Goal: Transaction & Acquisition: Purchase product/service

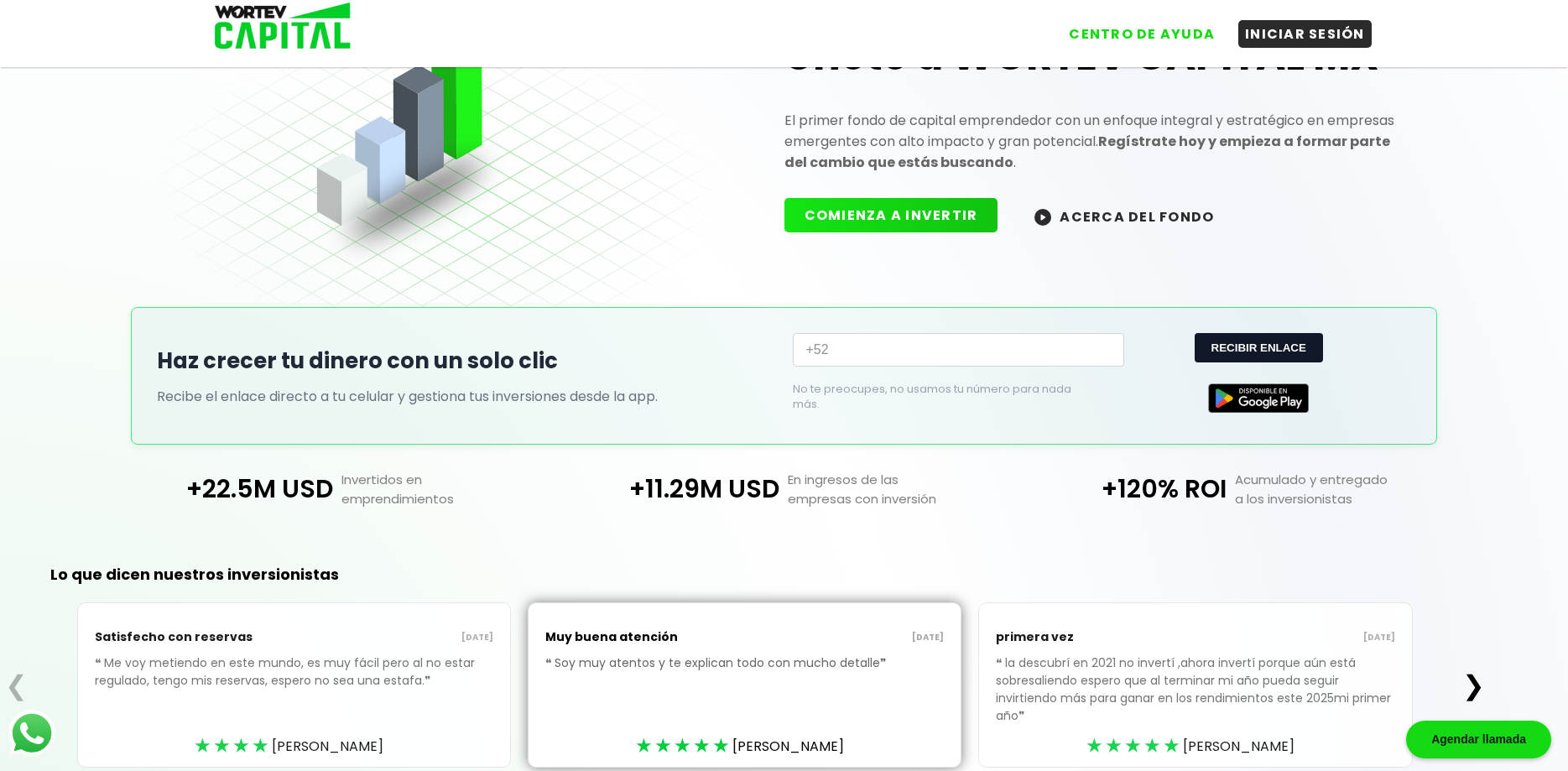
scroll to position [27, 0]
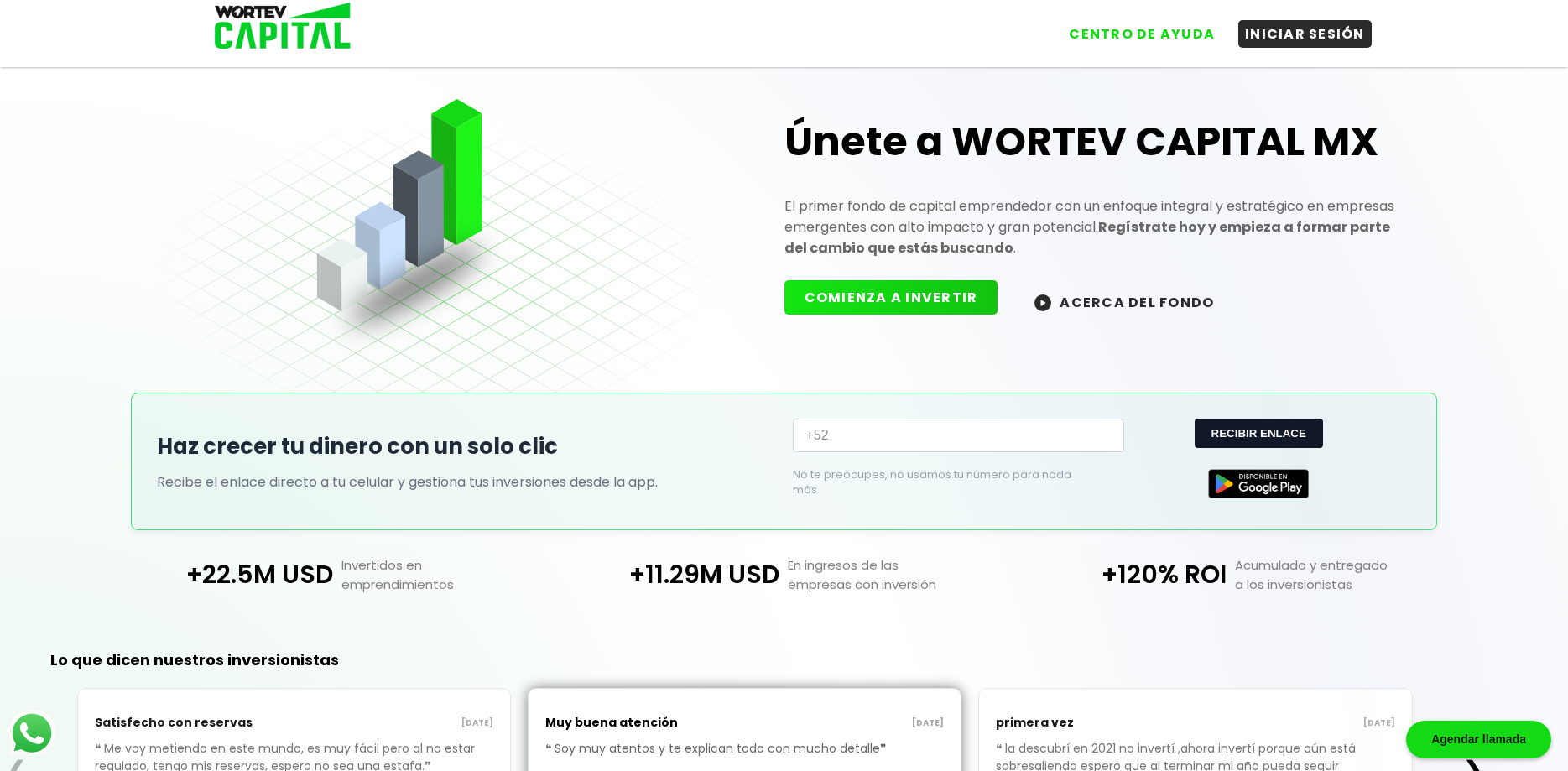
click at [872, 305] on button "COMIENZA A INVERTIR" at bounding box center [891, 298] width 214 height 35
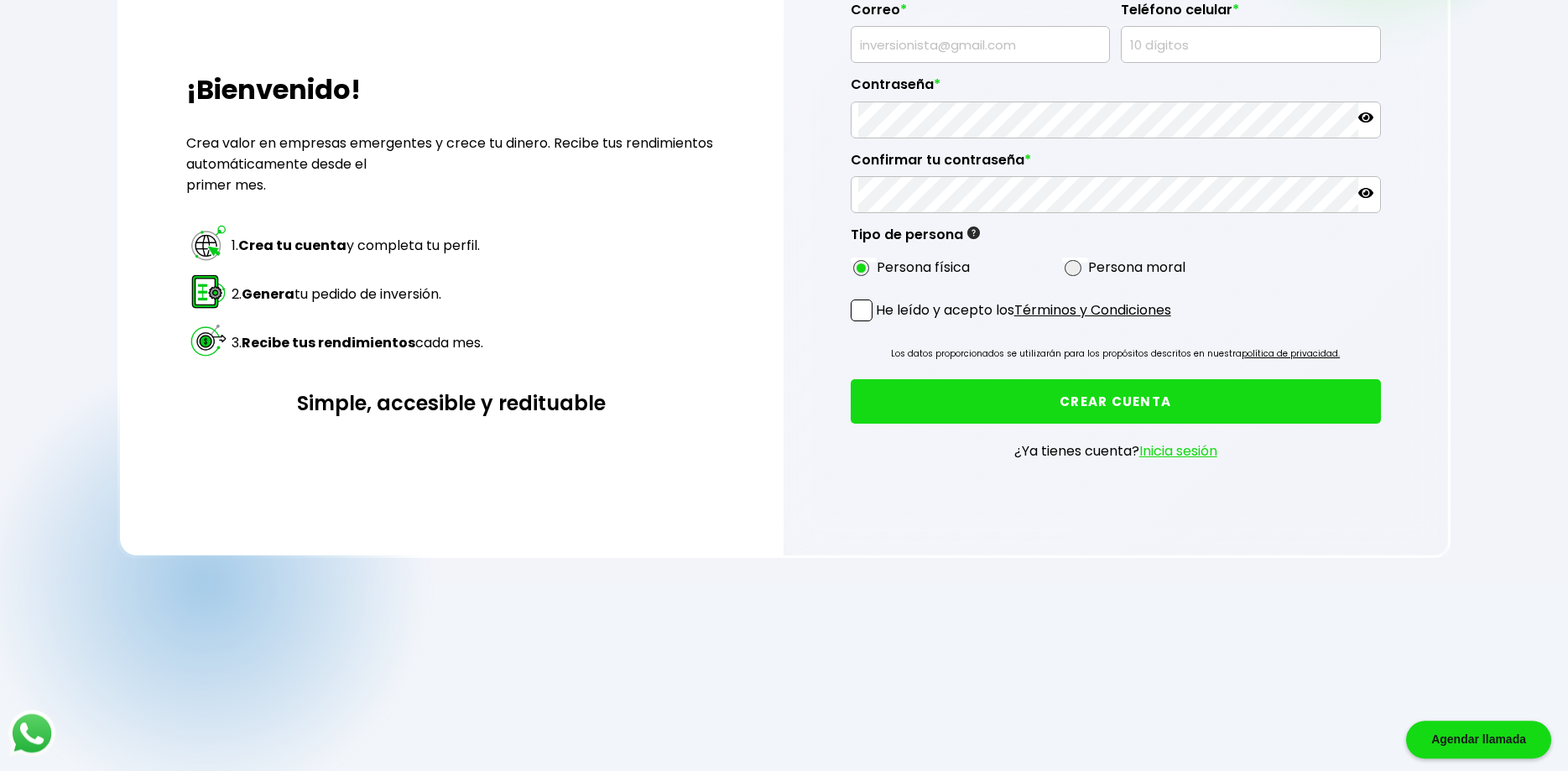
scroll to position [294, 0]
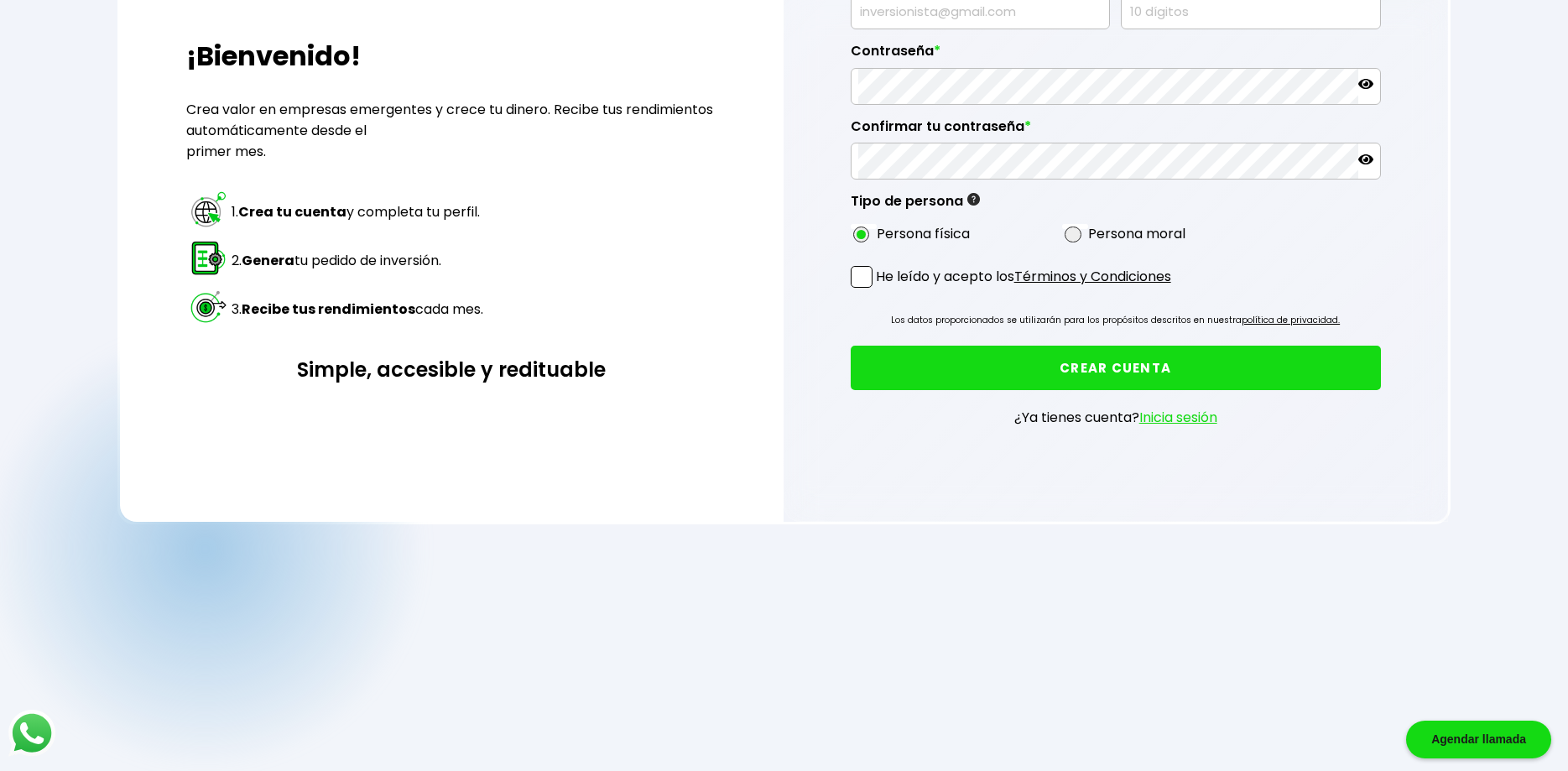
click at [1168, 416] on link "Inicia sesión" at bounding box center [1178, 418] width 78 height 19
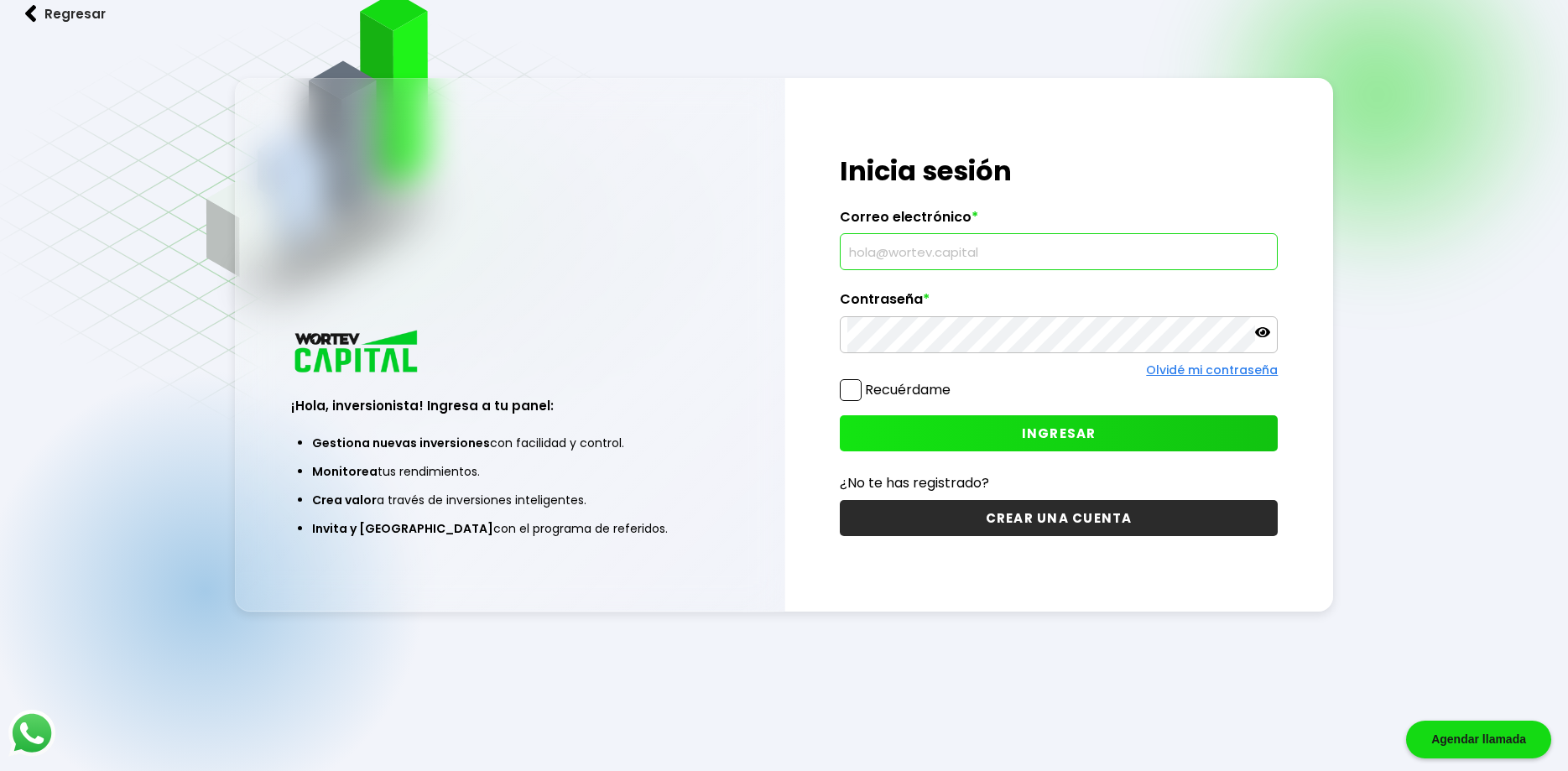
drag, startPoint x: 865, startPoint y: 253, endPoint x: 906, endPoint y: 249, distance: 41.2
click at [869, 252] on input "text" at bounding box center [1059, 251] width 424 height 36
type input "[EMAIL_ADDRESS][DOMAIN_NAME]"
click at [1261, 333] on icon at bounding box center [1262, 333] width 15 height 10
click at [838, 337] on div "¡Hola, inversionista! Ingresa tus credenciales para iniciar sesión Inicia sesió…" at bounding box center [1059, 345] width 548 height 535
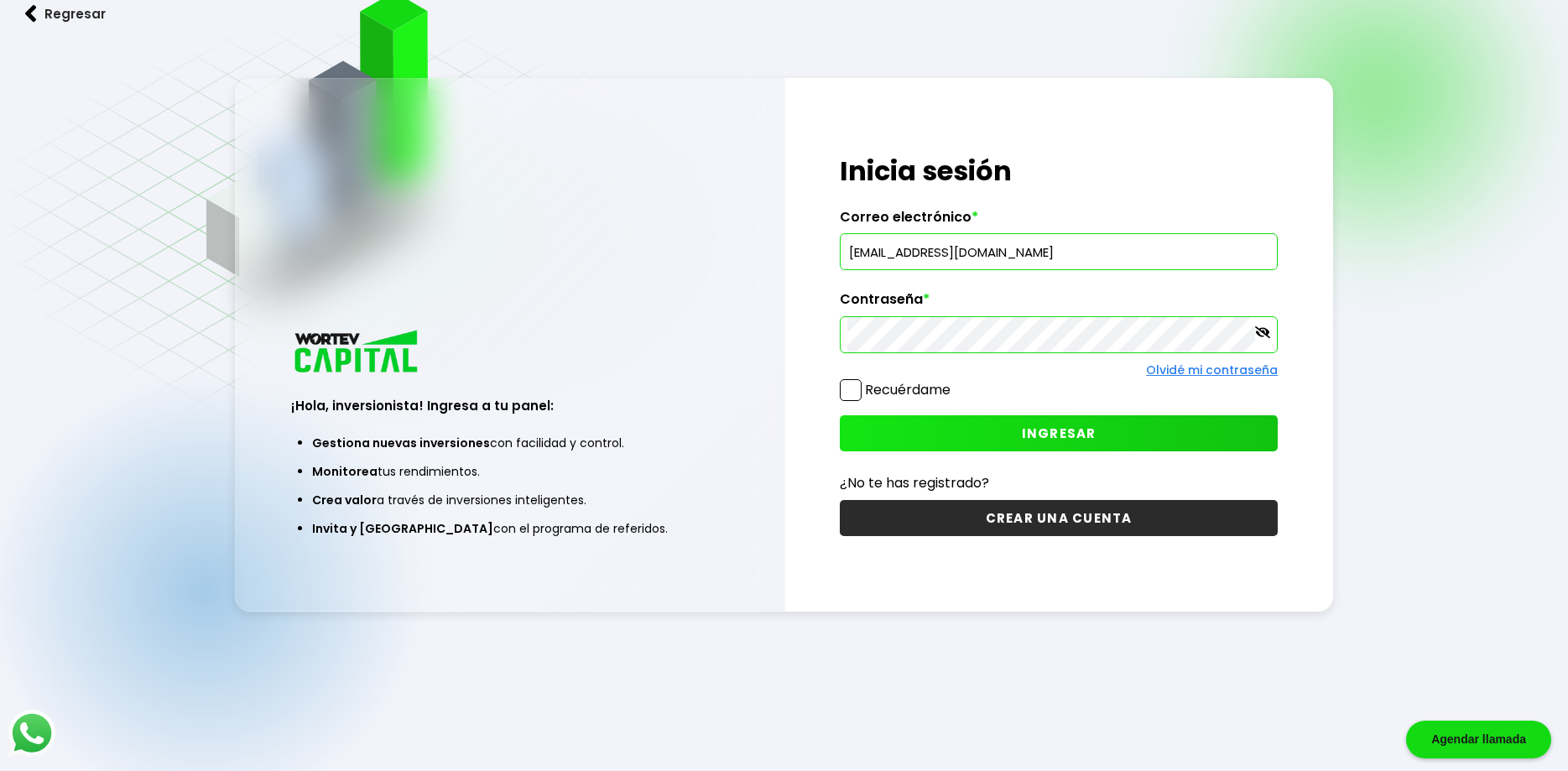
click at [1069, 431] on span "INGRESAR" at bounding box center [1059, 433] width 75 height 17
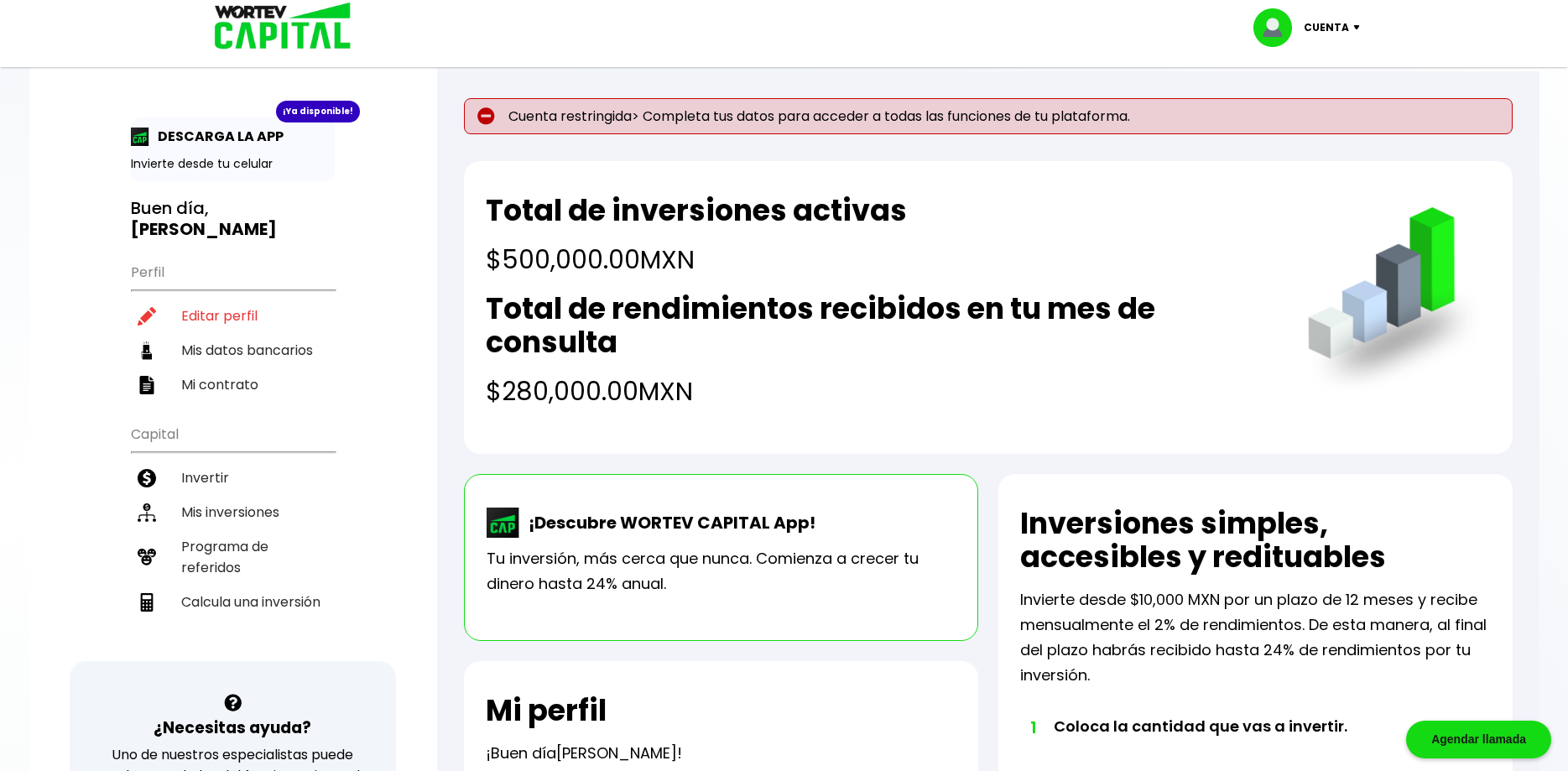
click at [40, 114] on div "¡Ya disponible! DESCARGA LA APP Invierte desde tu celular Buen día, [PERSON_NAM…" at bounding box center [233, 548] width 408 height 1064
click at [195, 471] on li "Invertir" at bounding box center [232, 478] width 204 height 35
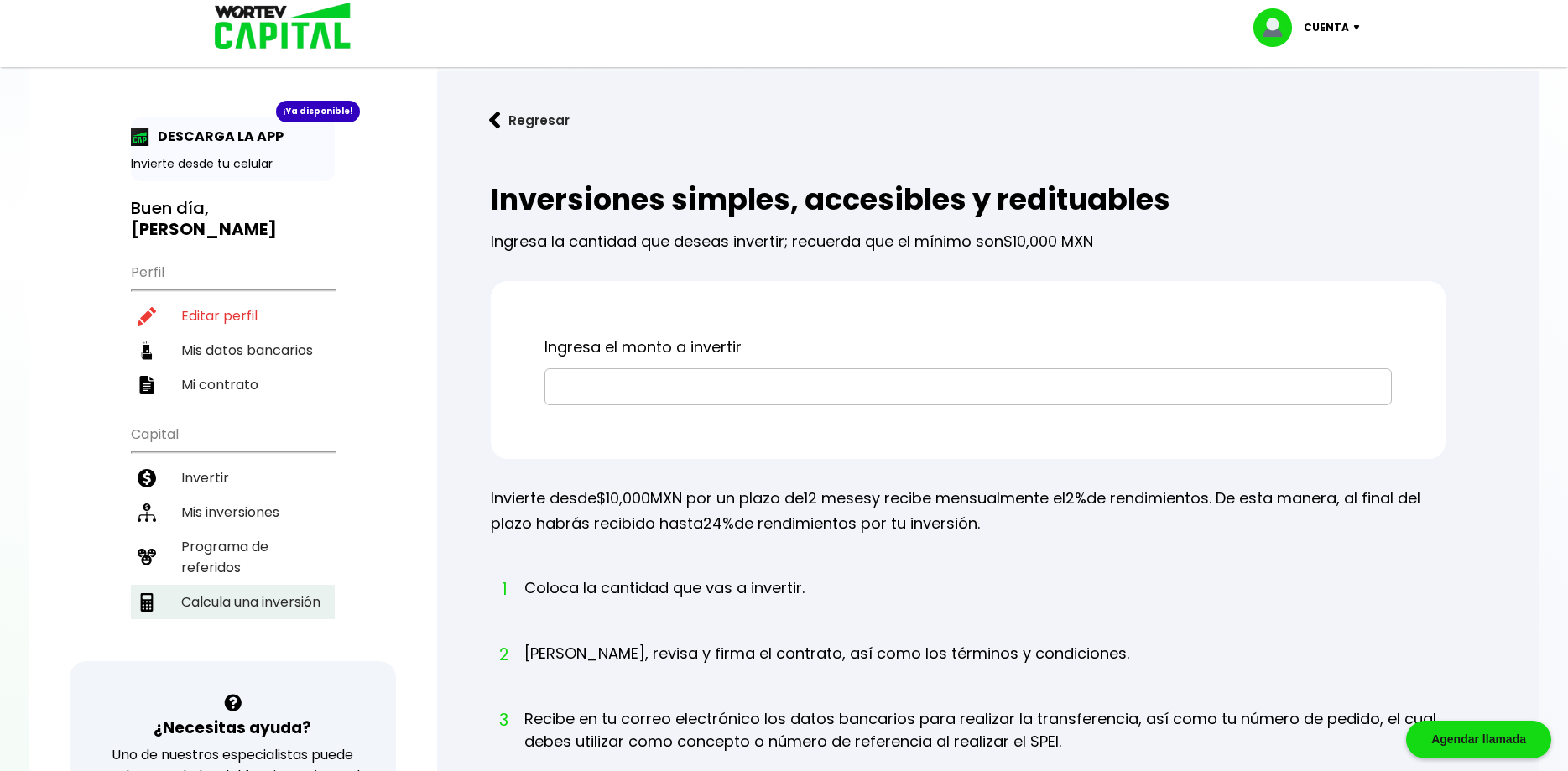
click at [259, 611] on li "Calcula una inversión" at bounding box center [232, 602] width 204 height 35
select select "1"
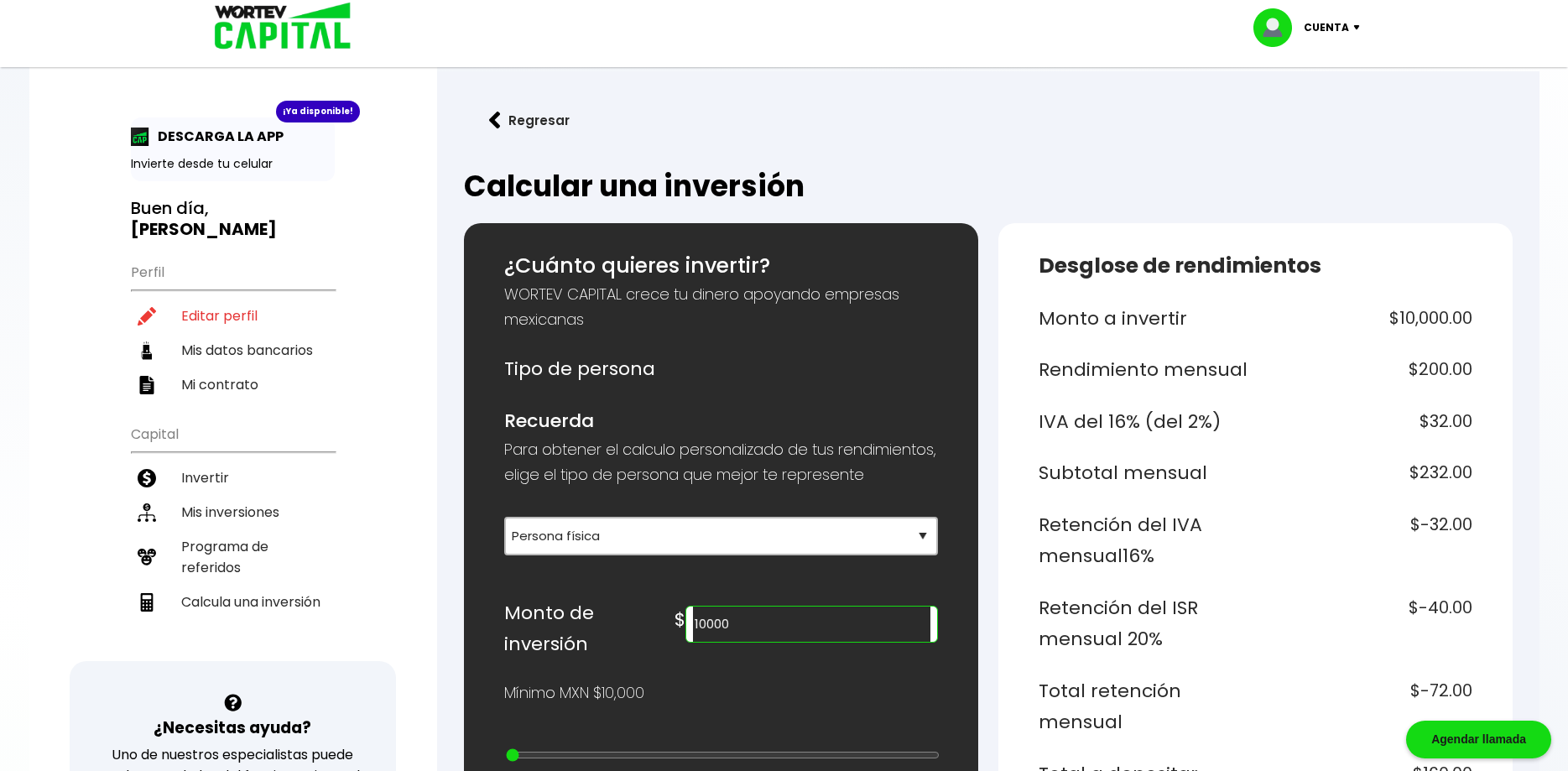
click at [698, 642] on input "10000" at bounding box center [811, 624] width 236 height 36
type input "0"
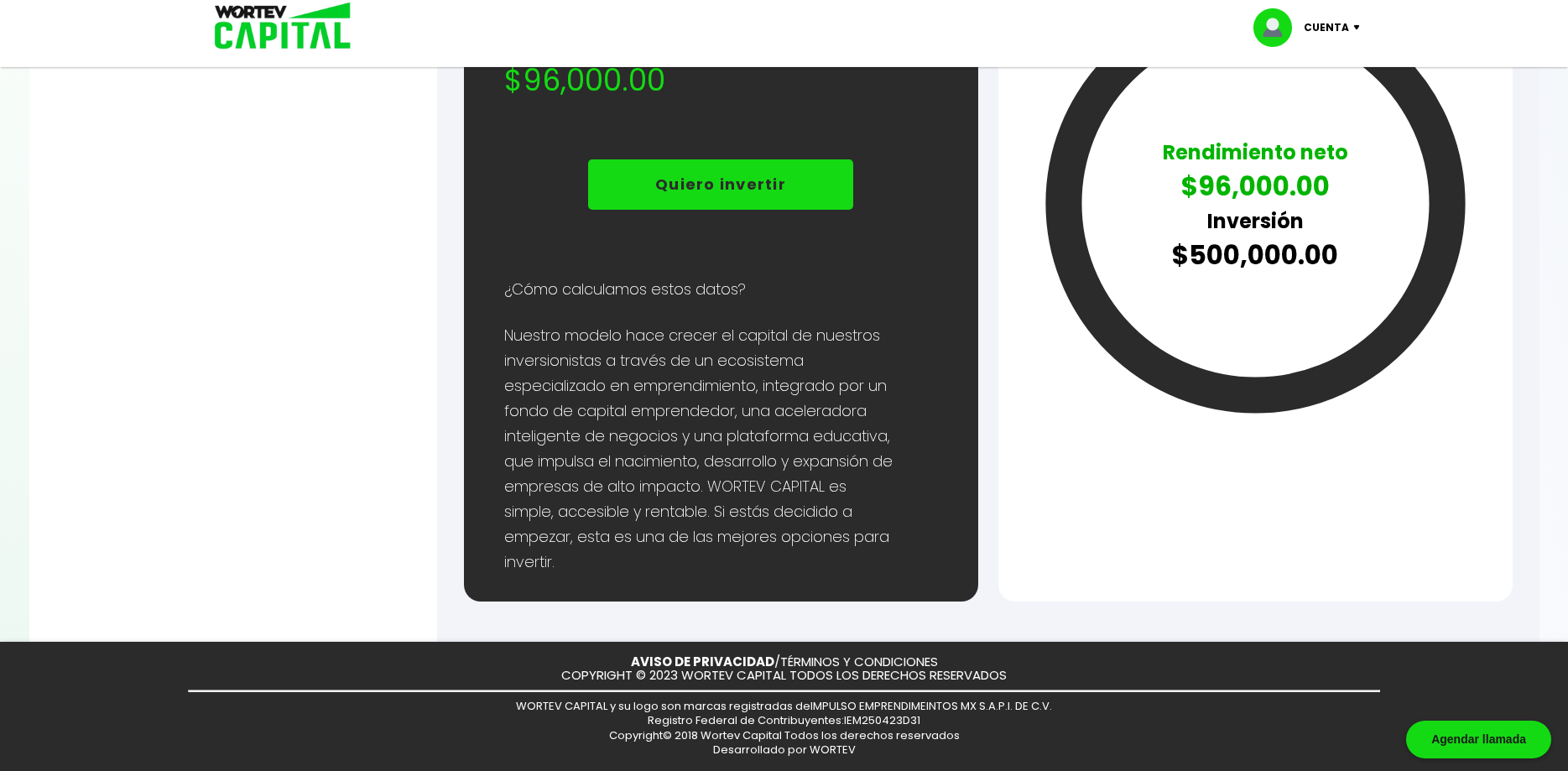
scroll to position [1064, 0]
type input "500000"
click at [704, 174] on p "Quiero invertir" at bounding box center [720, 185] width 131 height 25
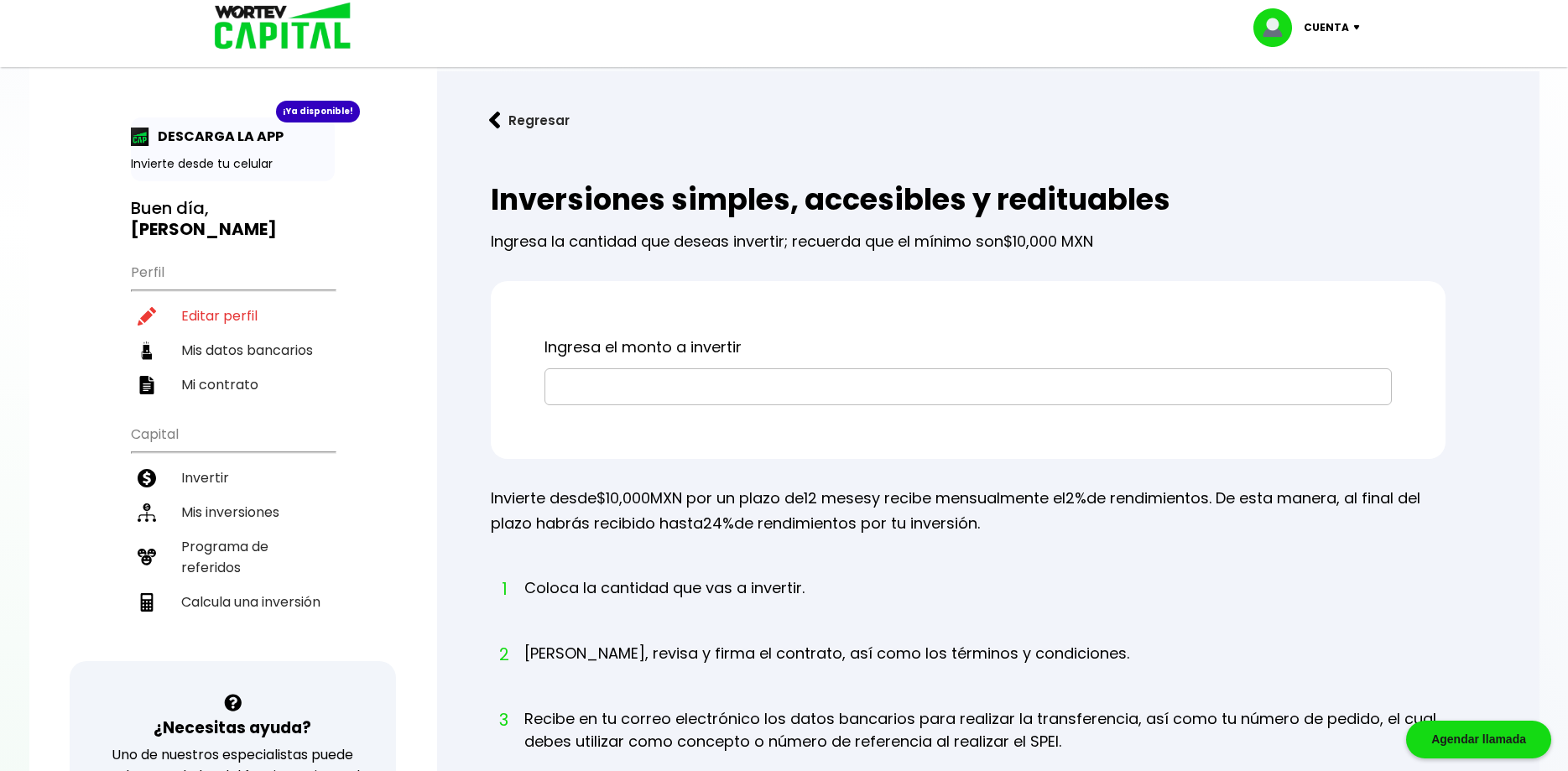
click at [1338, 26] on p "Cuenta" at bounding box center [1326, 27] width 45 height 25
click at [1391, 85] on div "Regresar Inversiones simples, accesibles y redituables Ingresa la cantidad que …" at bounding box center [988, 578] width 1103 height 1014
click at [1421, 145] on div "Regresar Inversiones simples, accesibles y redituables Ingresa la cantidad que …" at bounding box center [988, 578] width 1103 height 1014
click at [1298, 80] on link "Editar perfil" at bounding box center [1309, 77] width 66 height 17
select select "Hombre"
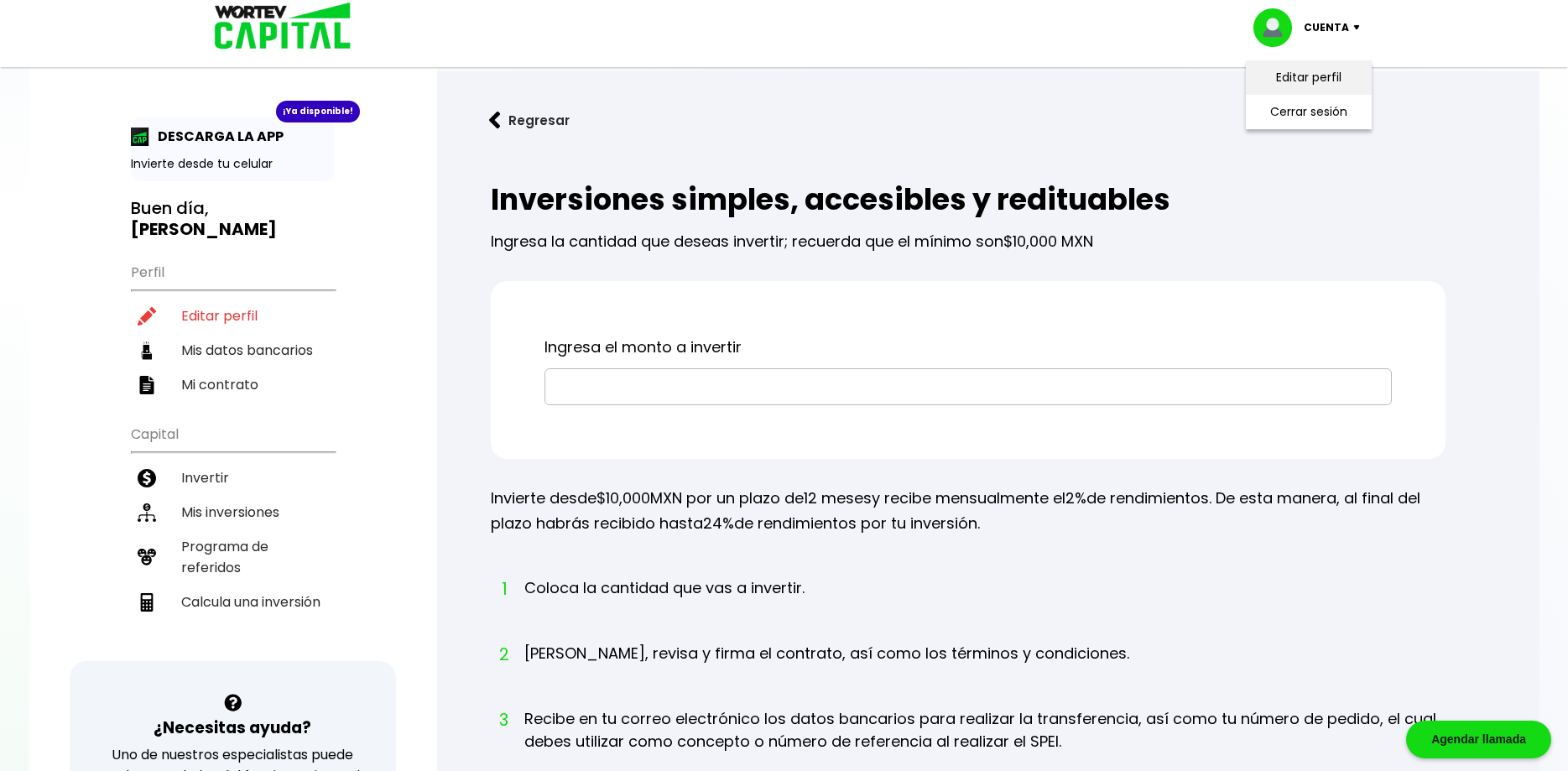
select select "Licenciatura"
select select "SI"
select select "Scotiabank"
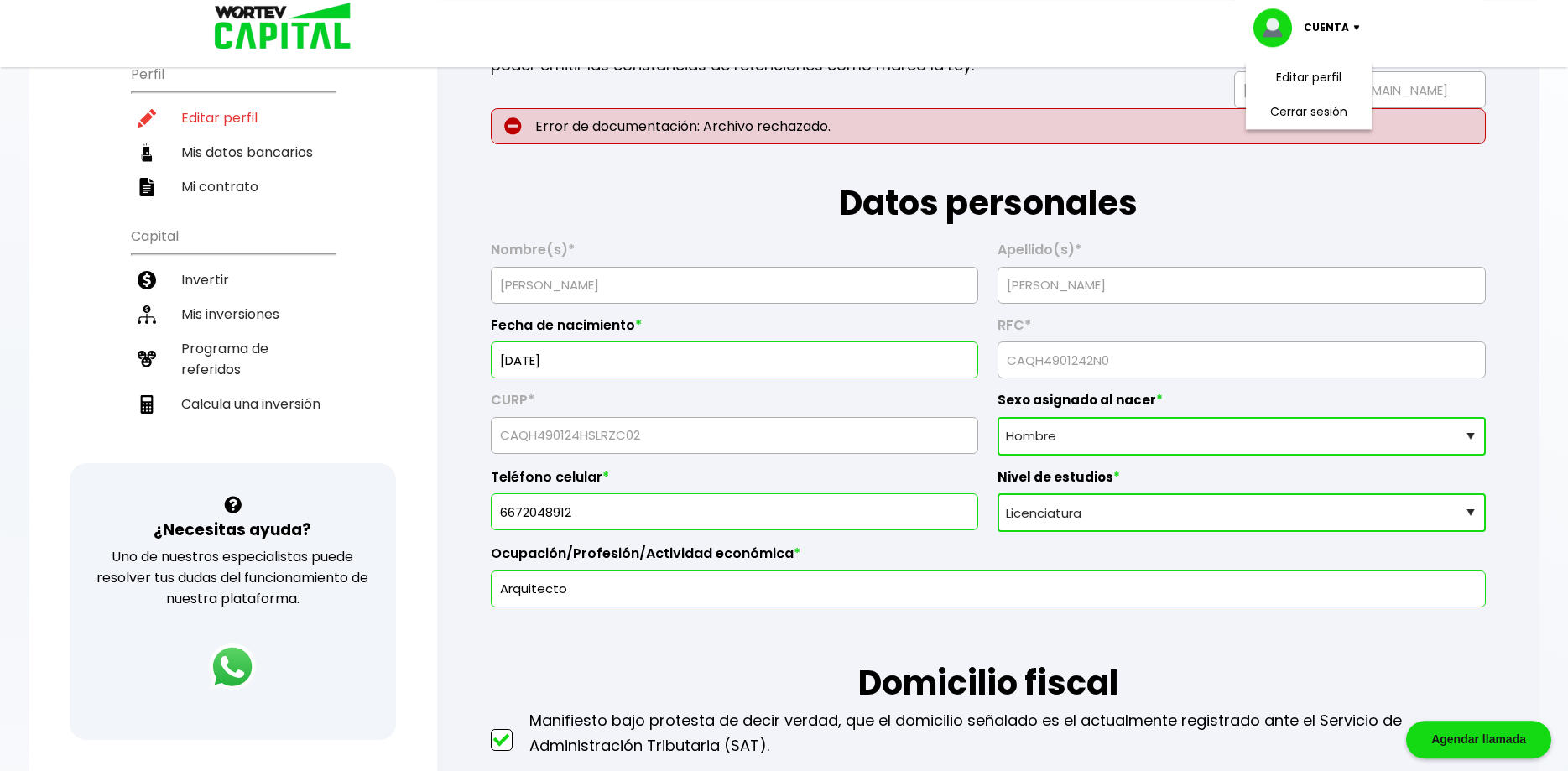
scroll to position [172, 0]
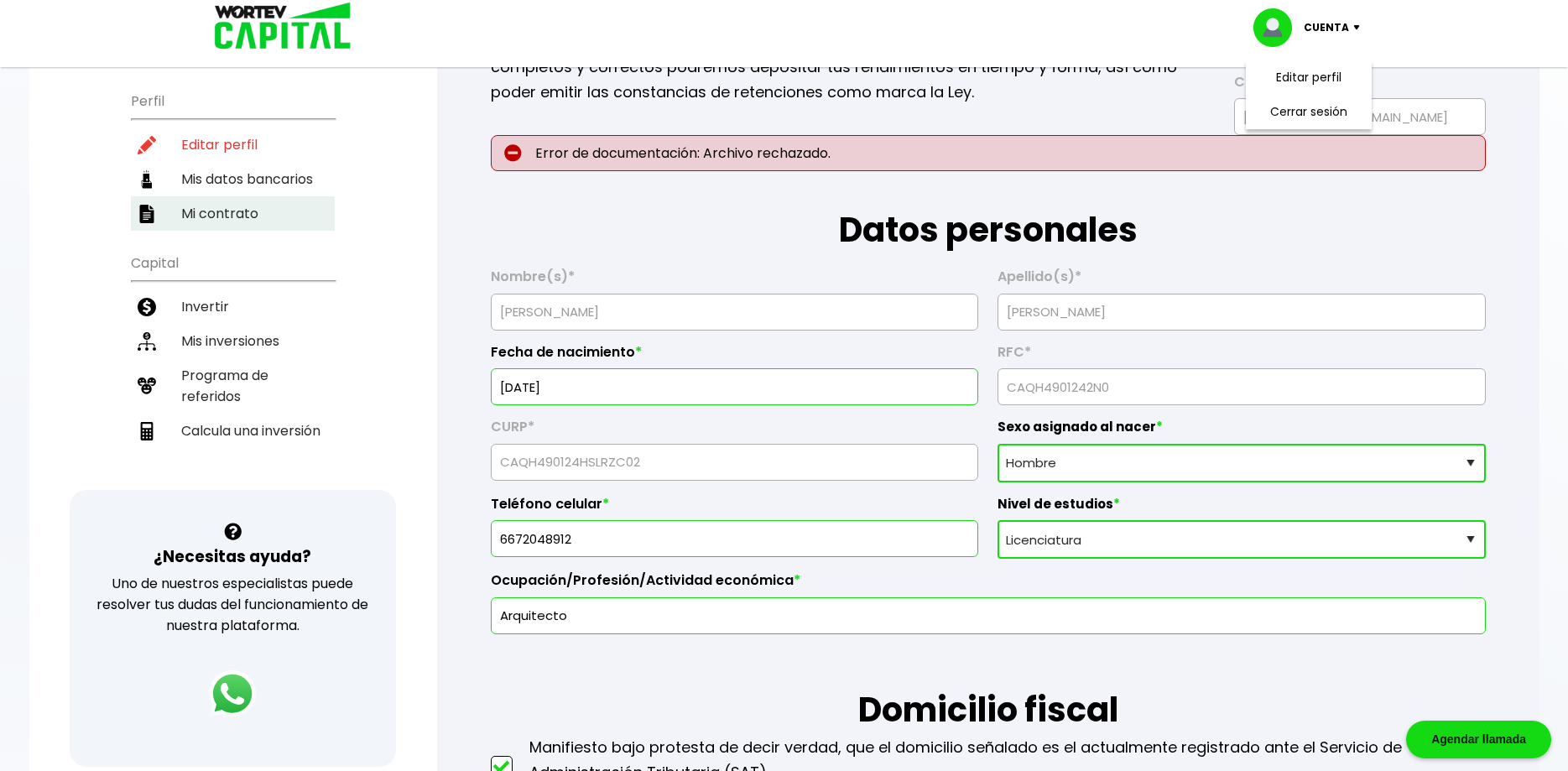
click at [211, 216] on li "Mi contrato" at bounding box center [232, 214] width 204 height 35
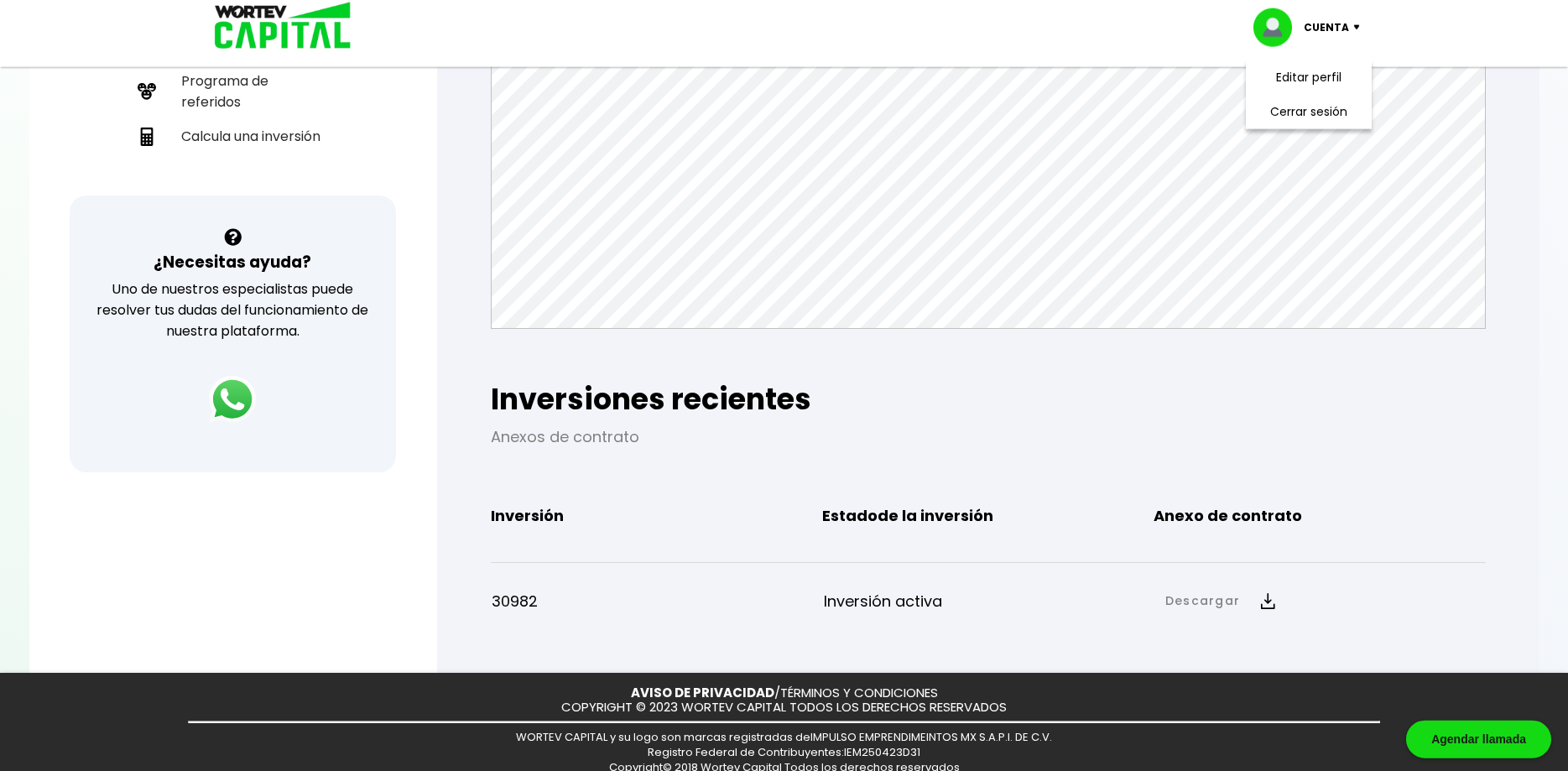
scroll to position [498, 0]
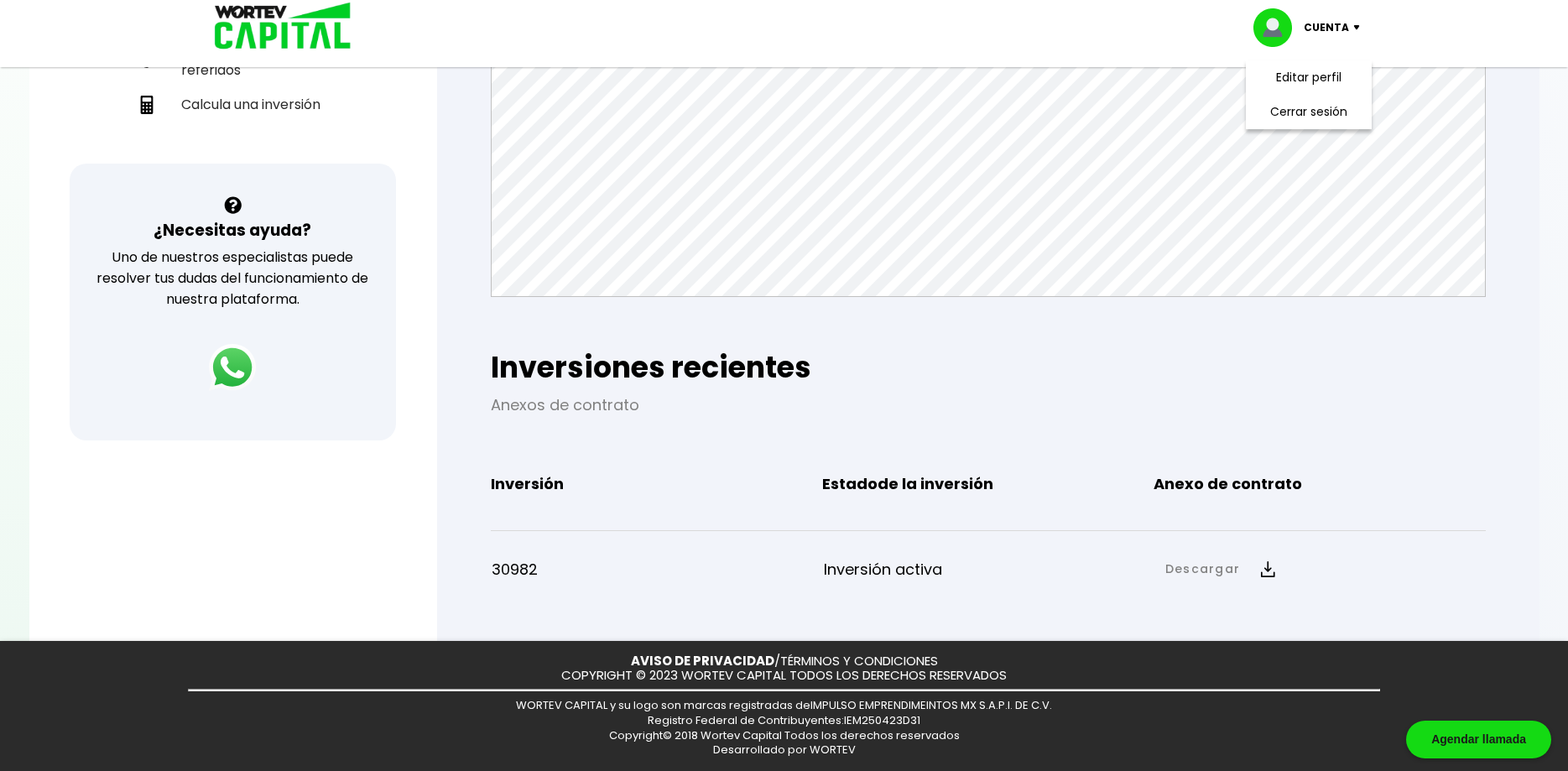
click at [1201, 569] on link "Descargar" at bounding box center [1202, 569] width 75 height 17
click at [1303, 629] on link "Anexo de contrato" at bounding box center [1351, 626] width 124 height 21
